Goal: Information Seeking & Learning: Learn about a topic

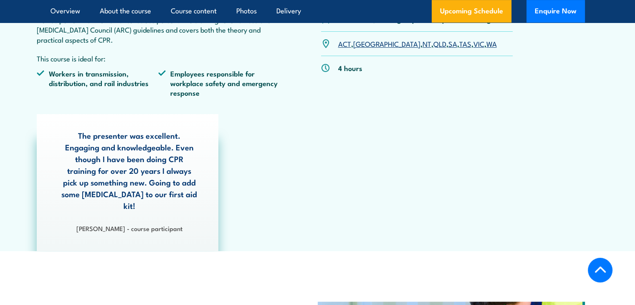
scroll to position [323, 0]
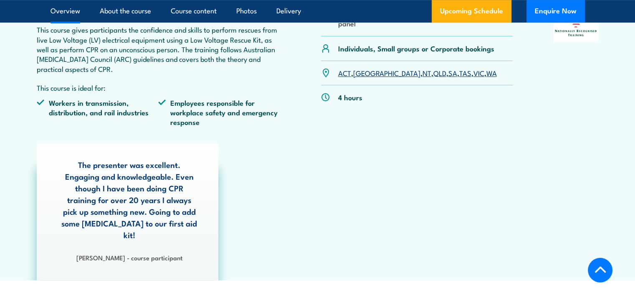
click at [459, 71] on link "TAS" at bounding box center [465, 73] width 12 height 10
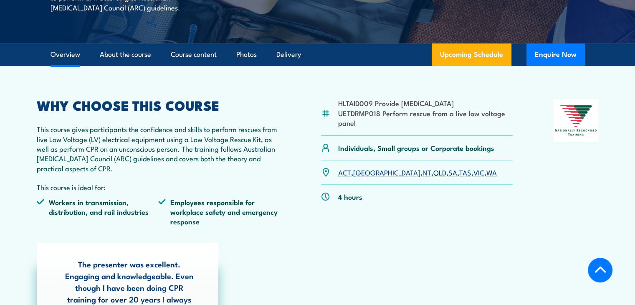
scroll to position [223, 0]
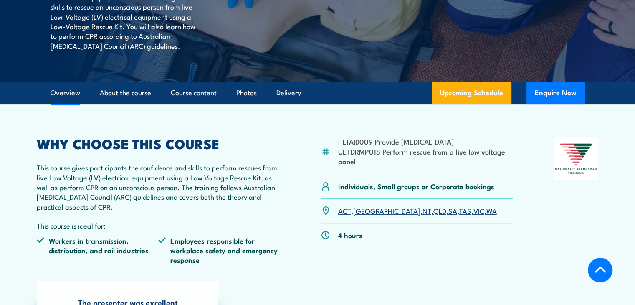
scroll to position [197, 0]
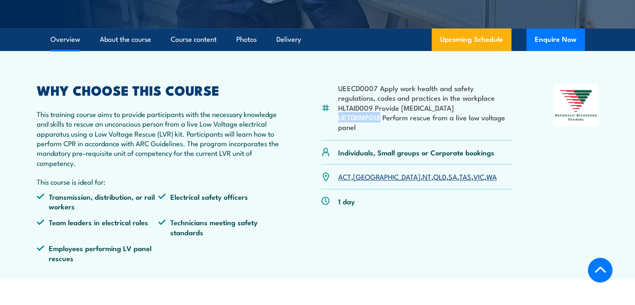
drag, startPoint x: 379, startPoint y: 137, endPoint x: 337, endPoint y: 138, distance: 42.1
click at [338, 132] on li "UETDRMP018 Perform rescue from a live low voltage panel" at bounding box center [425, 122] width 175 height 20
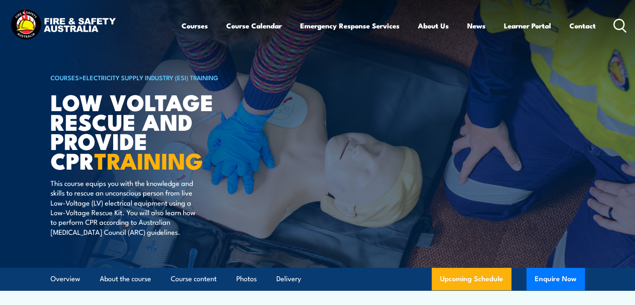
click at [628, 0] on html "Courses Course Calendar Emergency Response Services Services Overview Emergency…" at bounding box center [317, 152] width 635 height 305
